Goal: Task Accomplishment & Management: Use online tool/utility

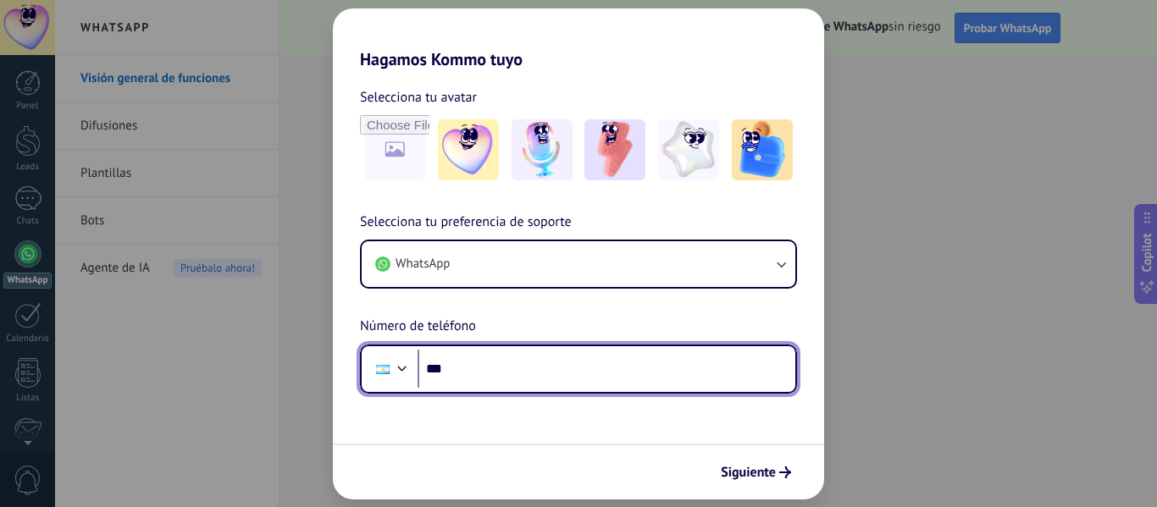
click at [565, 371] on input "***" at bounding box center [607, 369] width 378 height 39
type input "**********"
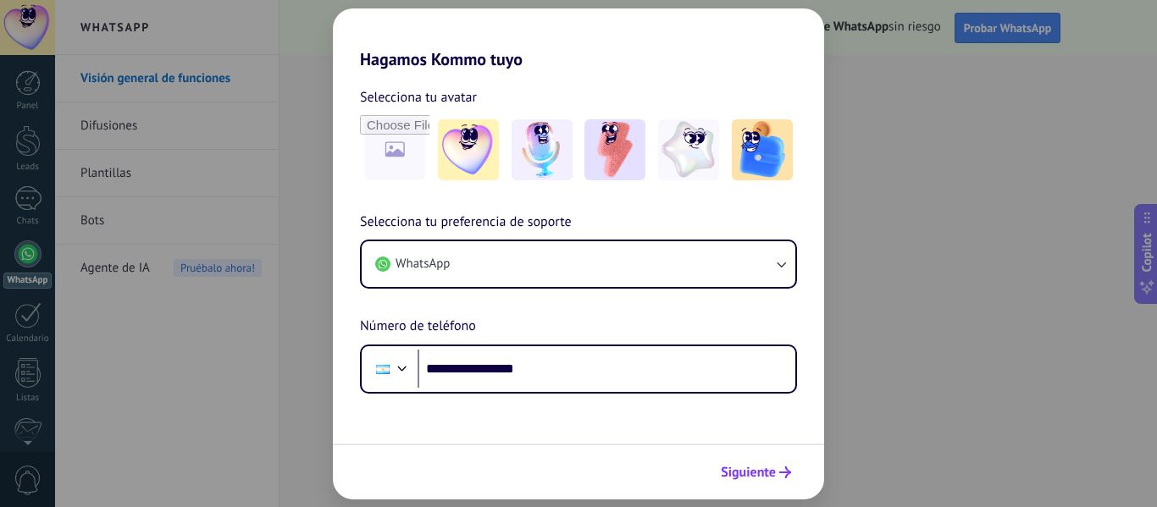
click at [761, 468] on span "Siguiente" at bounding box center [748, 473] width 55 height 12
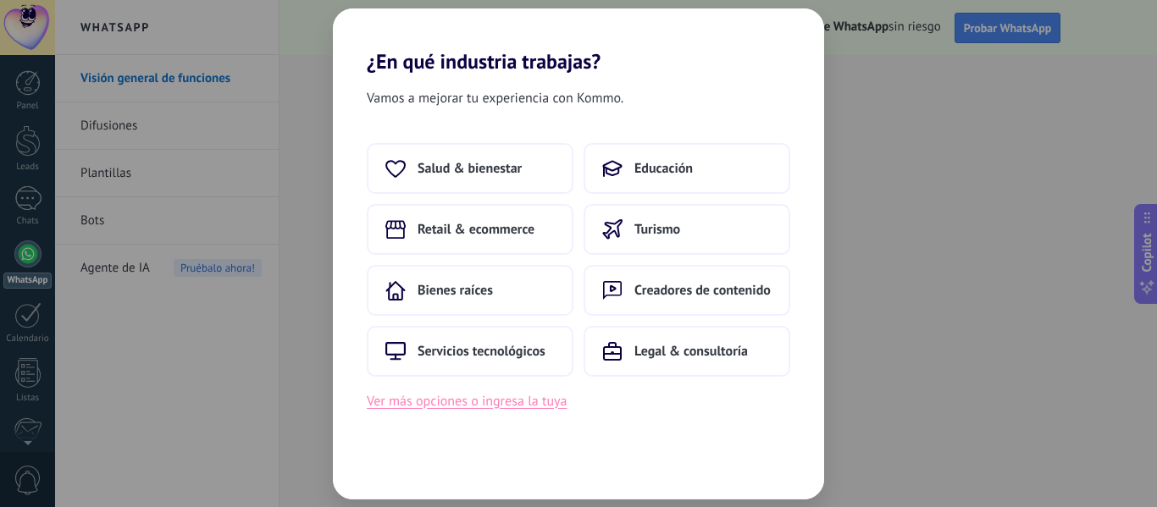
click at [485, 404] on button "Ver más opciones o ingresa la tuya" at bounding box center [467, 401] width 200 height 22
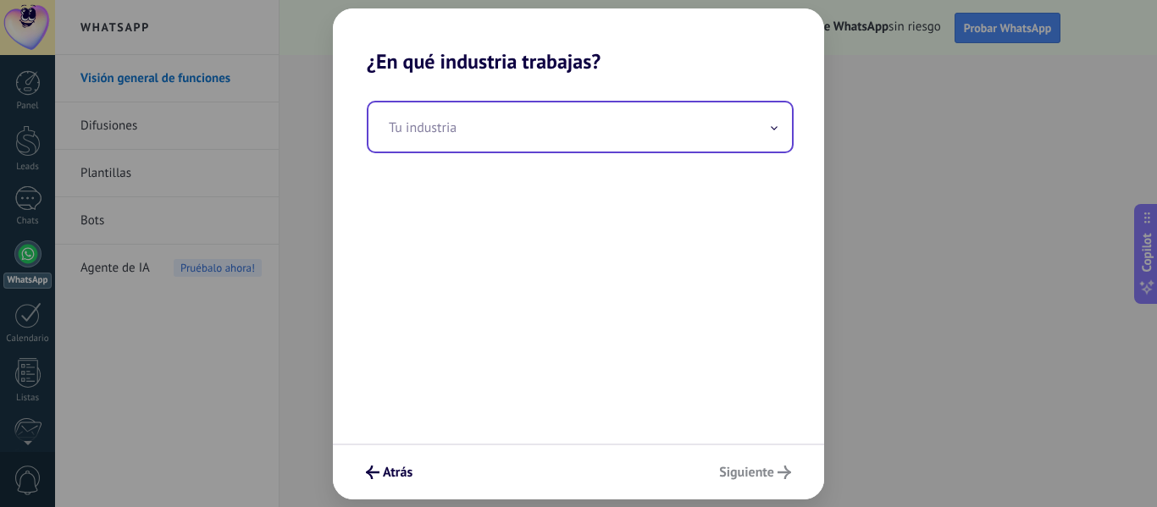
click at [600, 131] on input "text" at bounding box center [579, 126] width 423 height 49
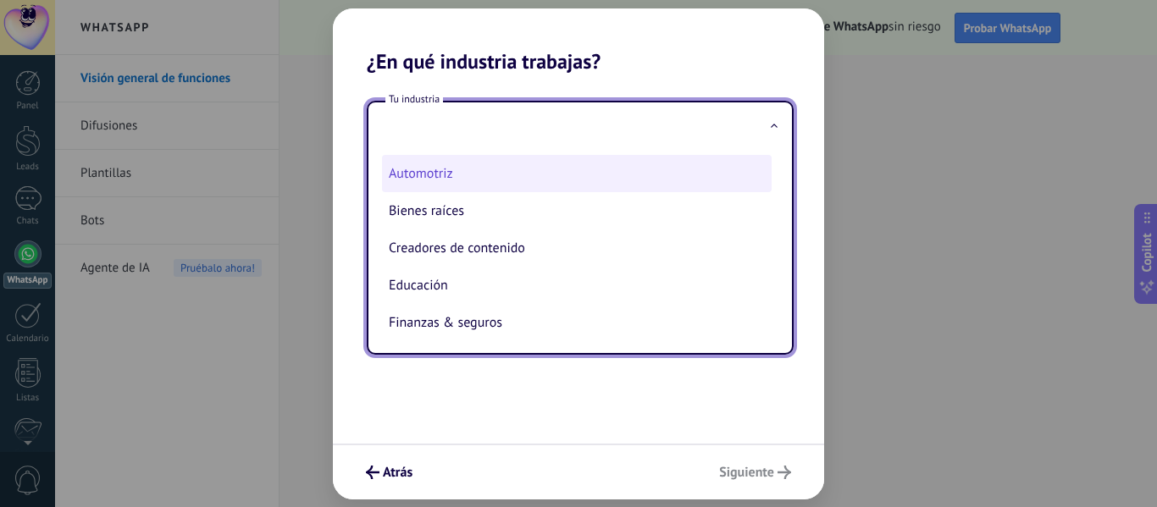
click at [448, 186] on li "Automotriz" at bounding box center [577, 173] width 390 height 37
type input "**********"
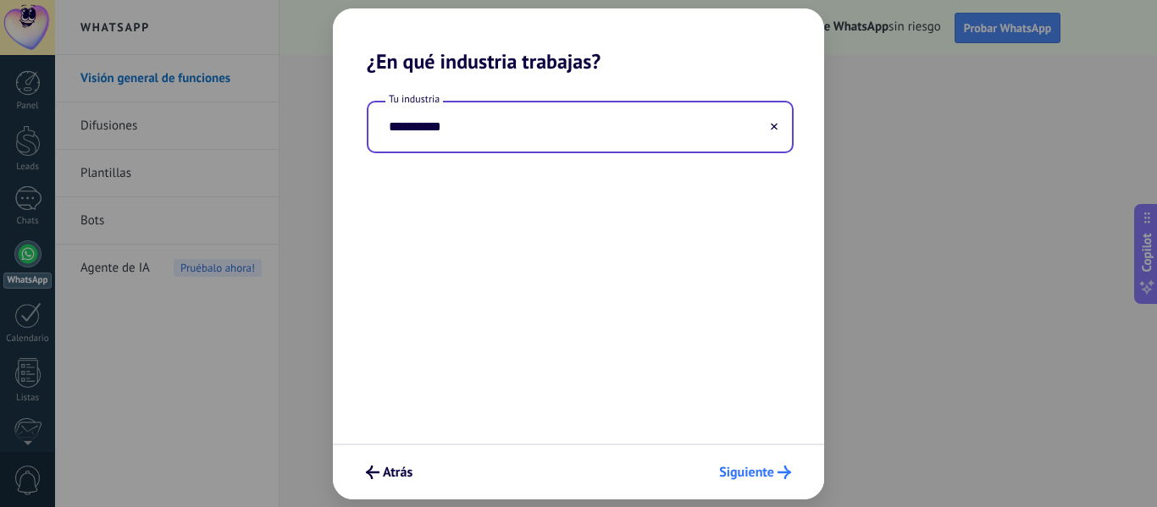
click at [755, 463] on button "Siguiente" at bounding box center [754, 472] width 87 height 29
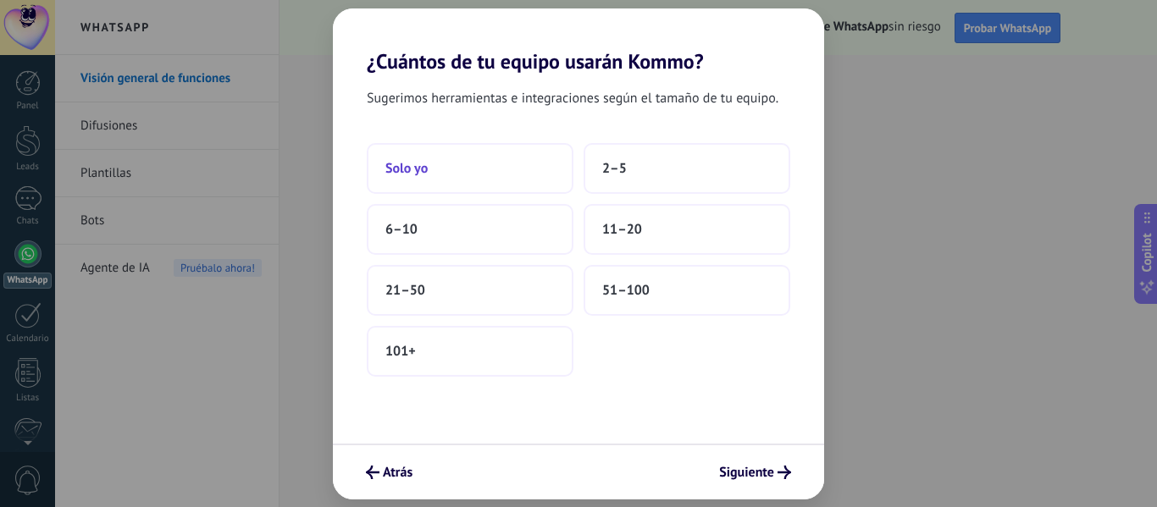
click at [486, 168] on button "Solo yo" at bounding box center [470, 168] width 207 height 51
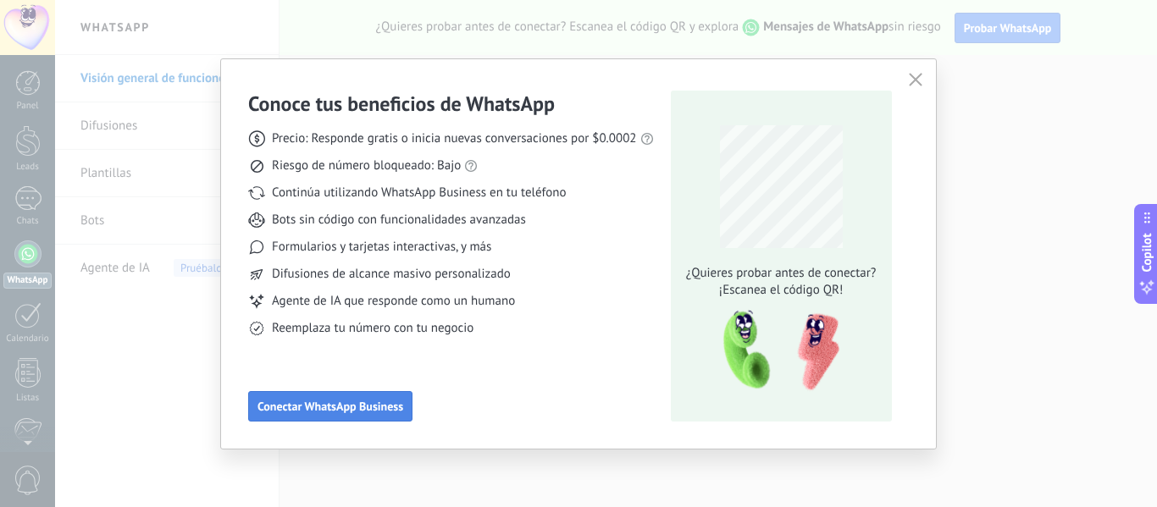
click at [298, 403] on span "Conectar WhatsApp Business" at bounding box center [330, 407] width 146 height 12
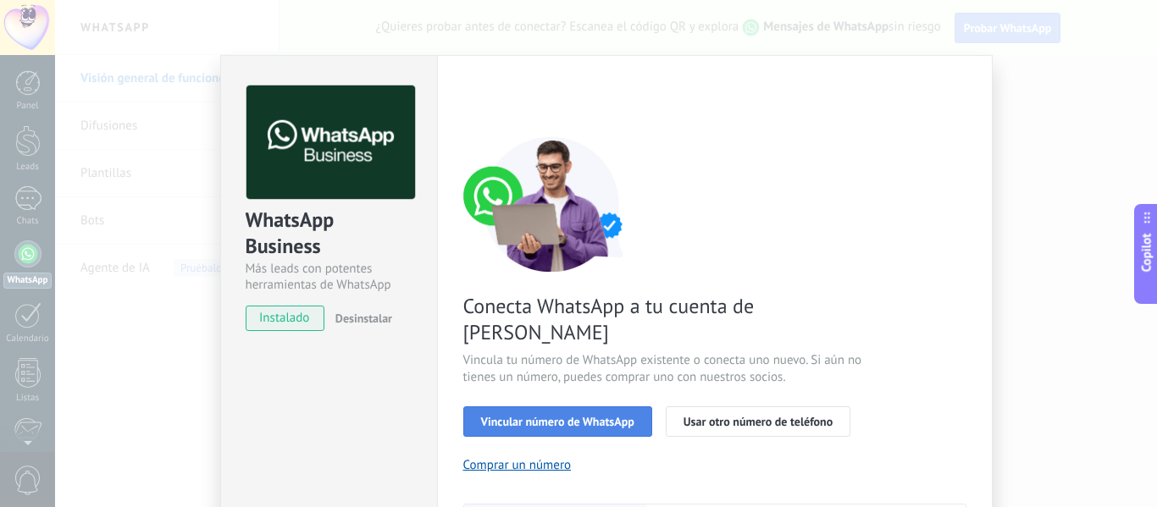
click at [586, 416] on span "Vincular número de WhatsApp" at bounding box center [557, 422] width 153 height 12
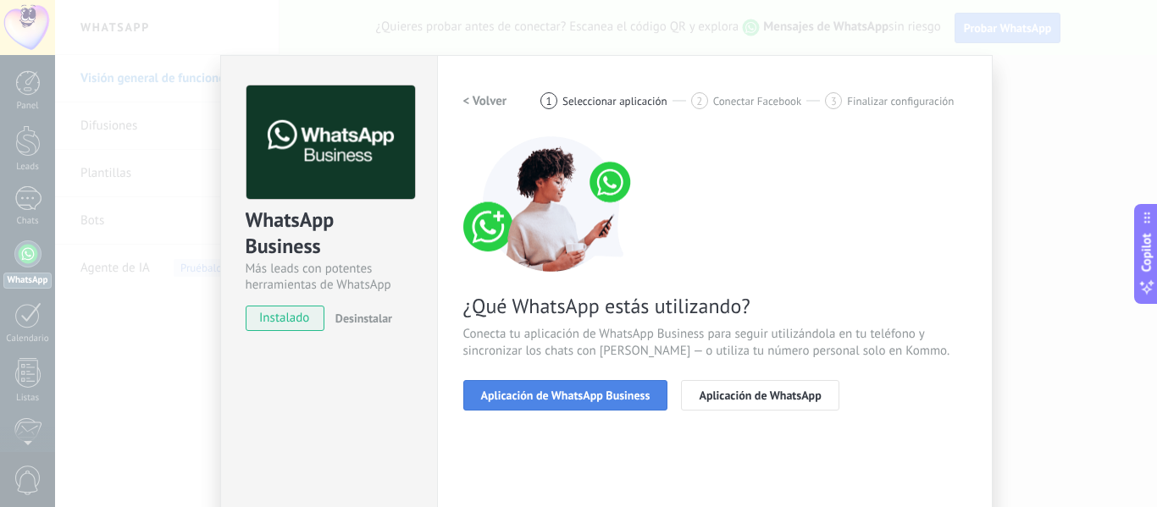
click at [588, 390] on span "Aplicación de WhatsApp Business" at bounding box center [565, 396] width 169 height 12
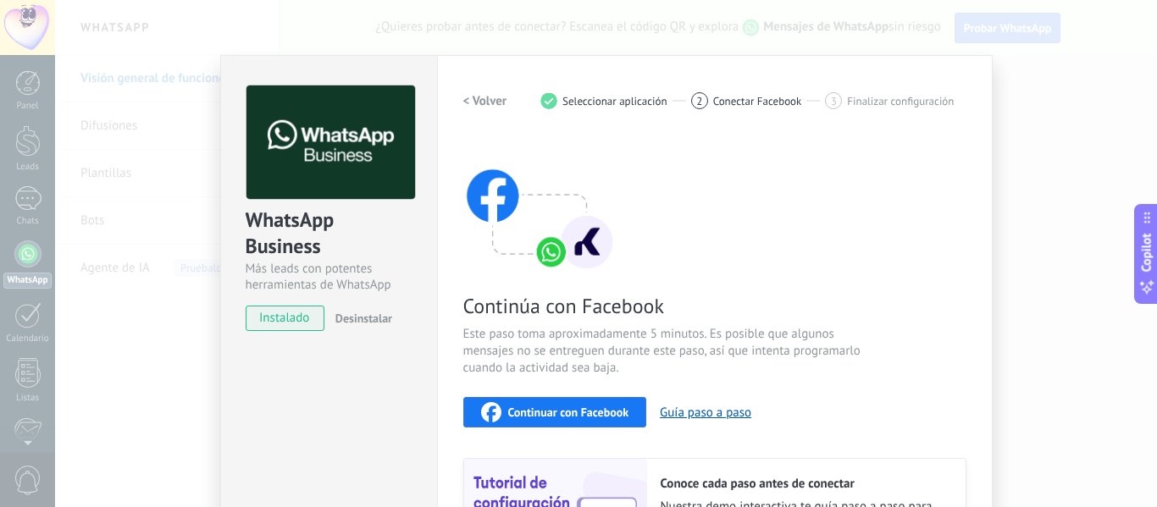
click at [138, 148] on div "WhatsApp Business Más leads con potentes herramientas de WhatsApp instalado Des…" at bounding box center [606, 253] width 1102 height 507
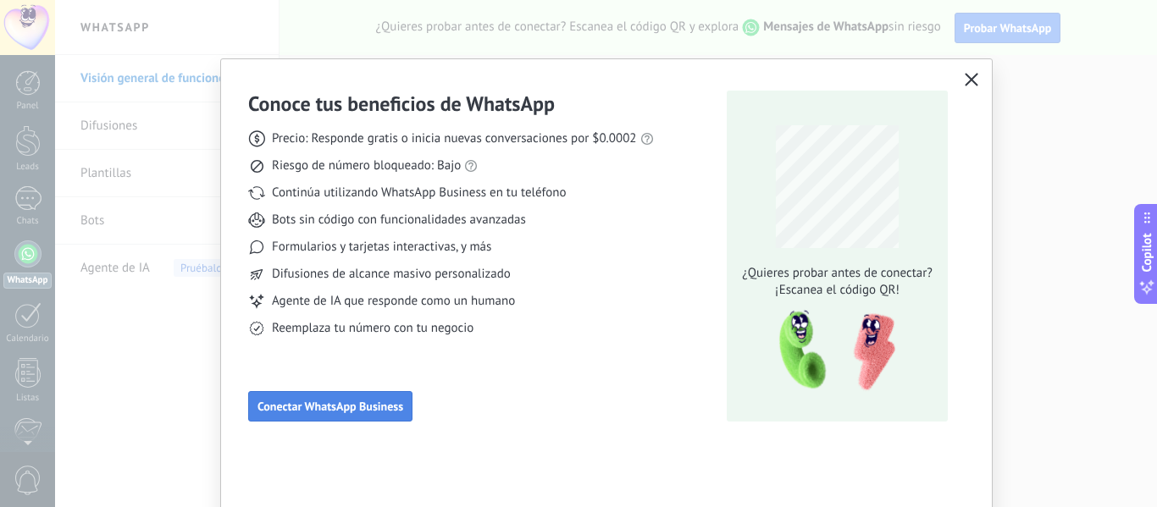
click at [329, 401] on span "Conectar WhatsApp Business" at bounding box center [330, 407] width 146 height 12
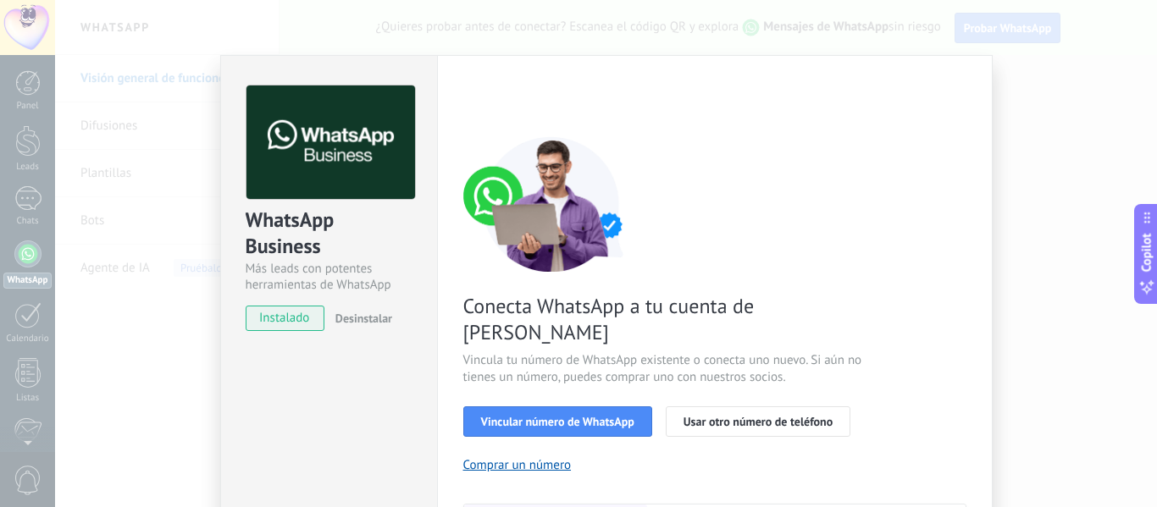
click at [285, 319] on span "instalado" at bounding box center [284, 318] width 77 height 25
click at [594, 416] on span "Vincular número de WhatsApp" at bounding box center [557, 422] width 153 height 12
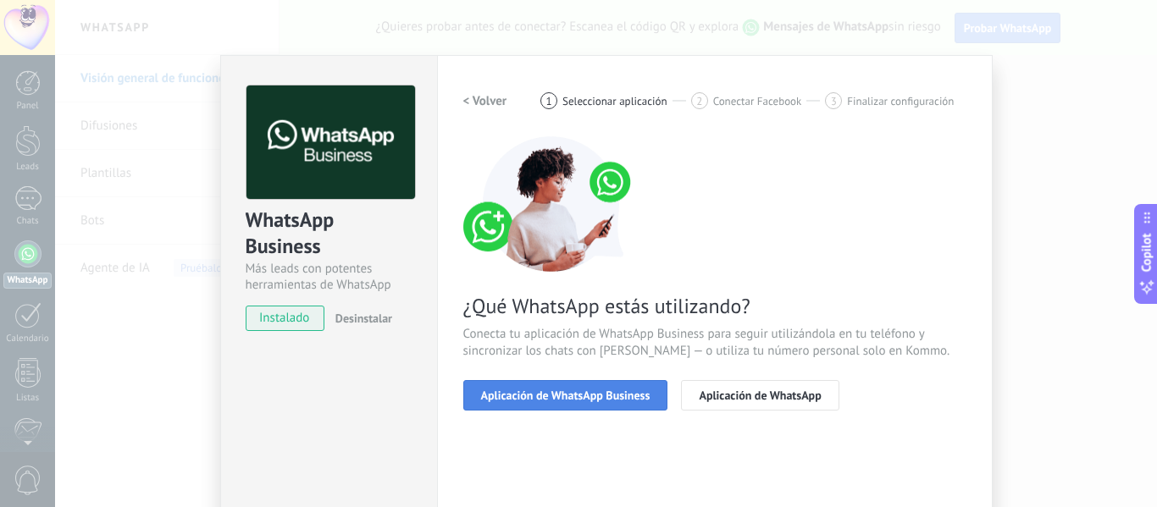
click at [607, 399] on span "Aplicación de WhatsApp Business" at bounding box center [565, 396] width 169 height 12
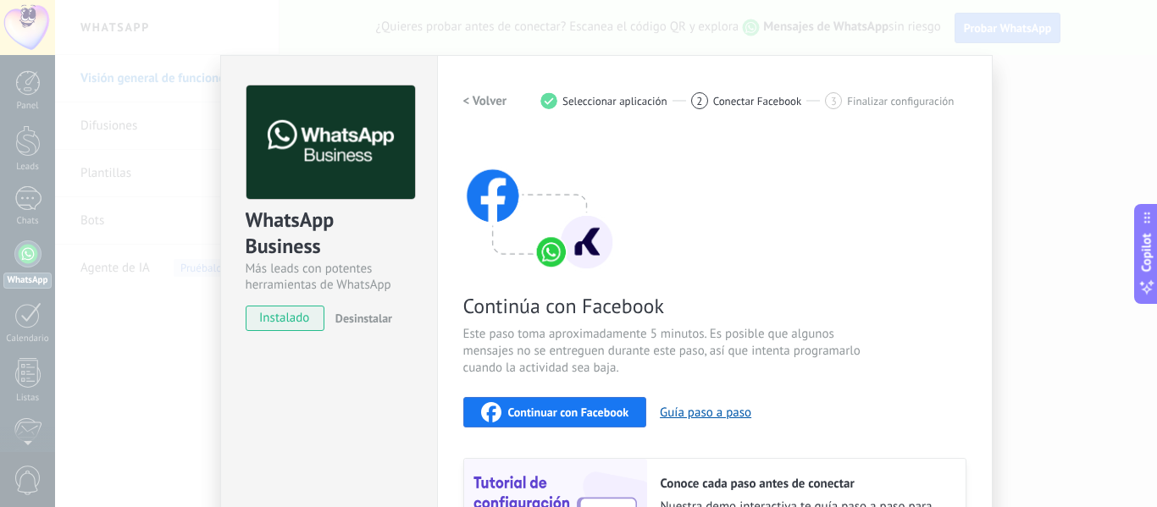
click at [592, 412] on span "Continuar con Facebook" at bounding box center [568, 413] width 121 height 12
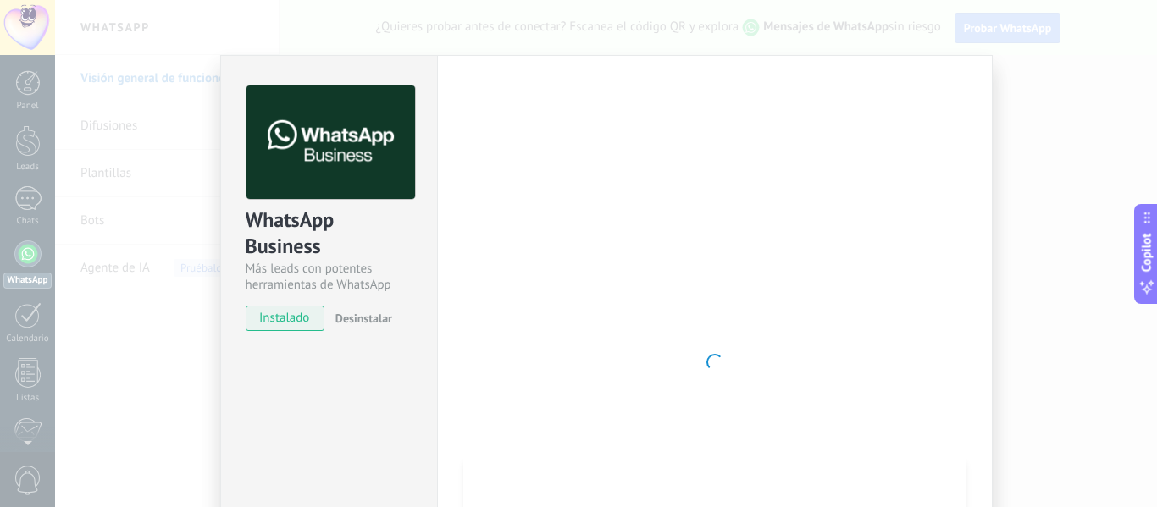
click at [285, 202] on div "WhatsApp Business Más leads con potentes herramientas de WhatsApp" at bounding box center [329, 189] width 167 height 208
click at [772, 315] on div at bounding box center [714, 363] width 503 height 554
click at [1045, 283] on div "WhatsApp Business Más leads con potentes herramientas de WhatsApp instalado Des…" at bounding box center [606, 253] width 1102 height 507
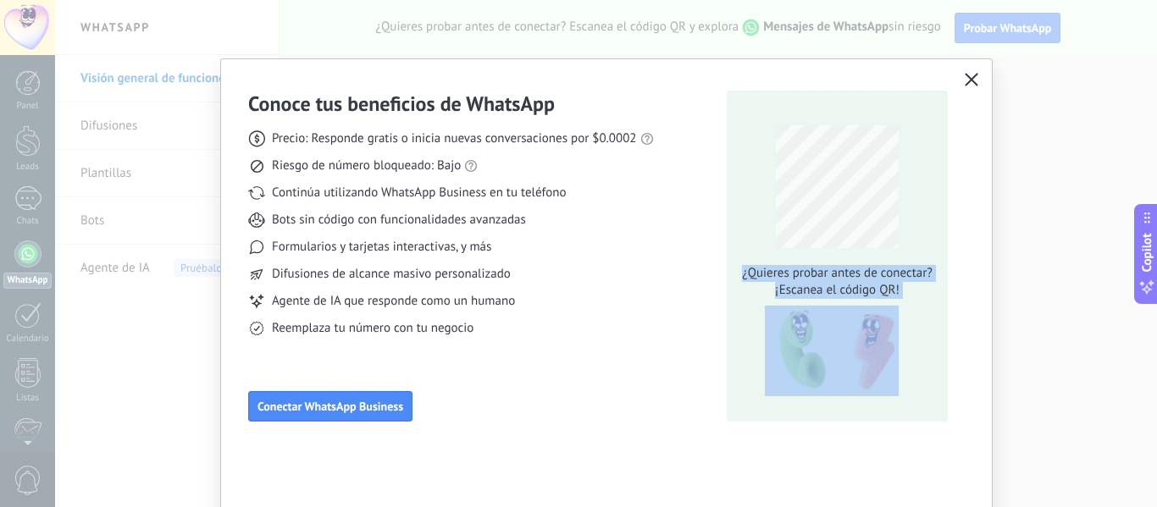
drag, startPoint x: 1045, startPoint y: 283, endPoint x: 924, endPoint y: 159, distance: 173.1
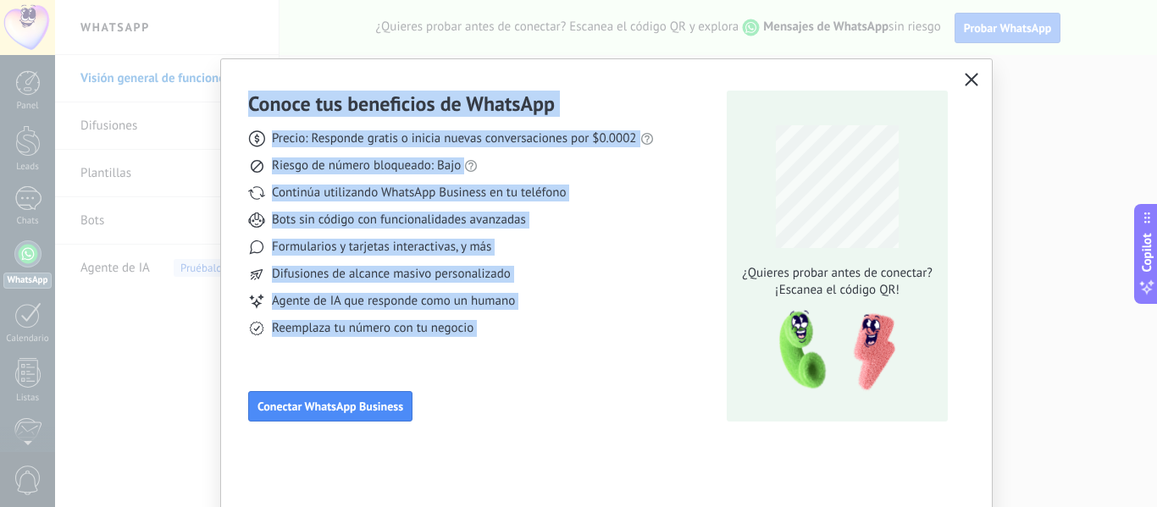
drag, startPoint x: 1050, startPoint y: 189, endPoint x: 972, endPoint y: 64, distance: 146.9
click at [972, 64] on div "Conoce tus beneficios de WhatsApp Precio: Responde gratis o inicia nuevas conve…" at bounding box center [578, 253] width 1157 height 507
click at [968, 76] on icon "button" at bounding box center [972, 80] width 14 height 14
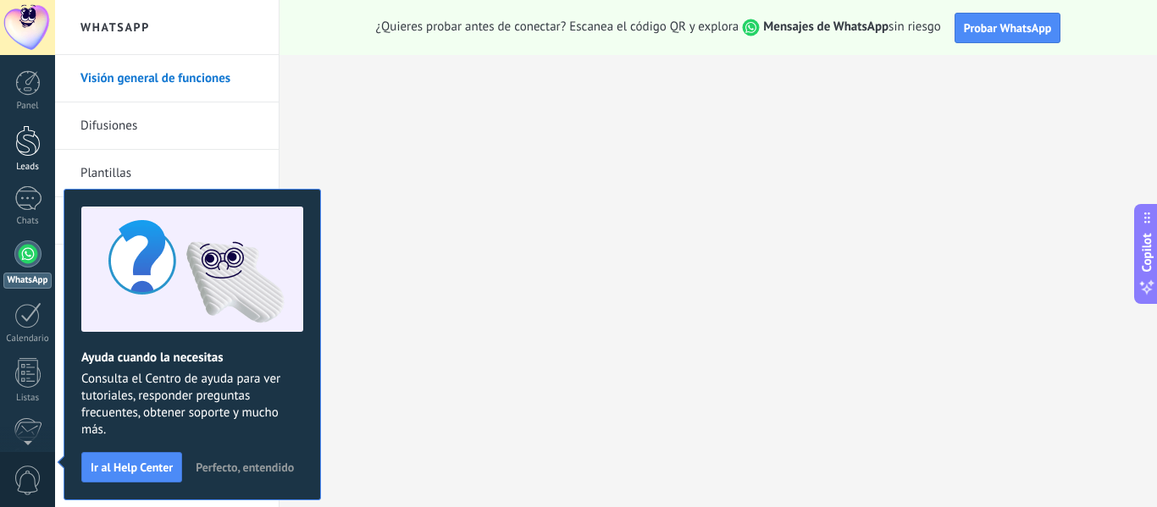
click at [32, 155] on div at bounding box center [27, 140] width 25 height 31
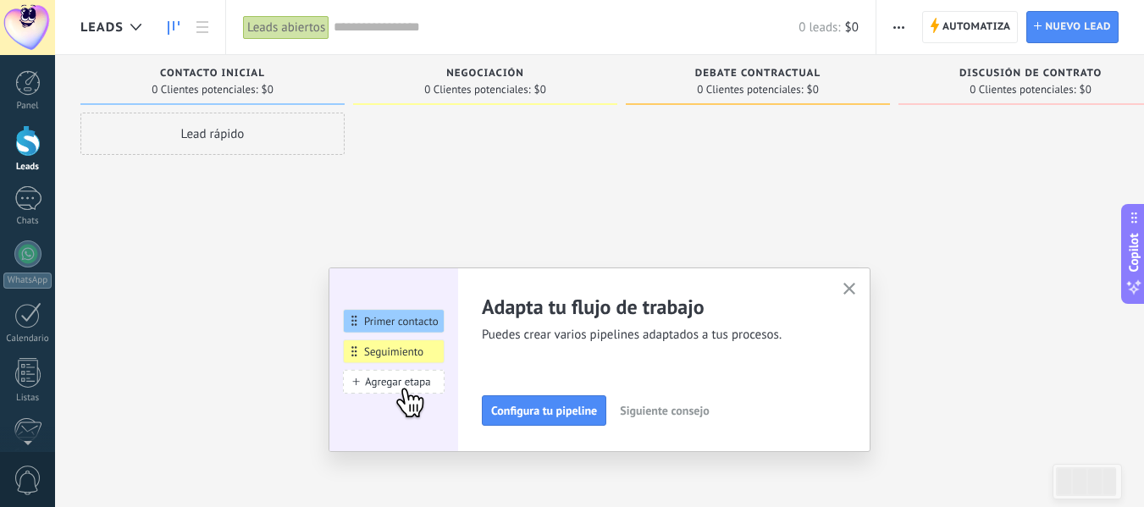
click at [244, 132] on div "Lead rápido" at bounding box center [212, 134] width 264 height 42
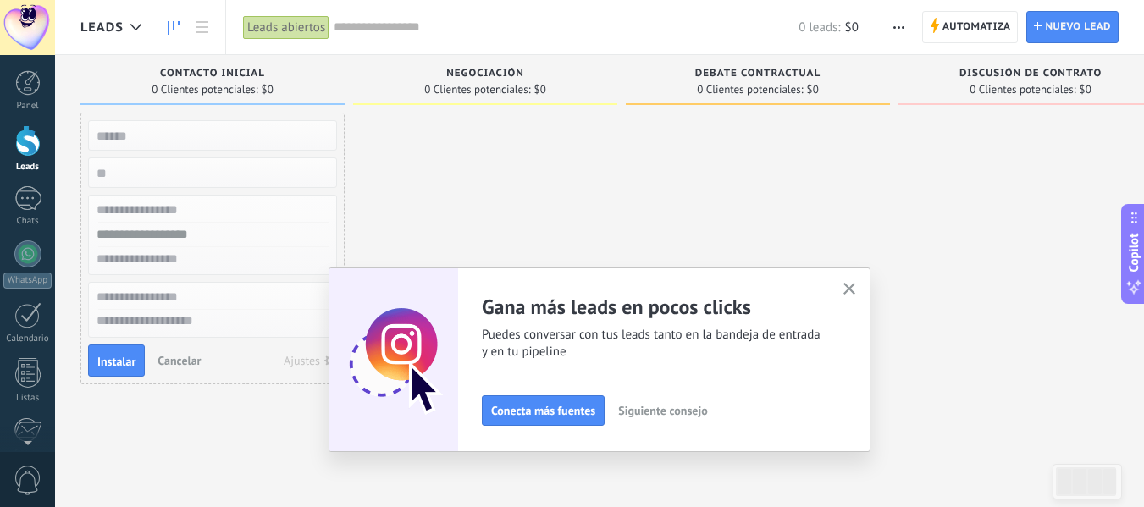
click at [173, 229] on input "text" at bounding box center [210, 235] width 247 height 25
click at [482, 152] on div at bounding box center [485, 256] width 264 height 286
click at [966, 31] on span "Automatiza" at bounding box center [977, 27] width 69 height 30
